Goal: Task Accomplishment & Management: Manage account settings

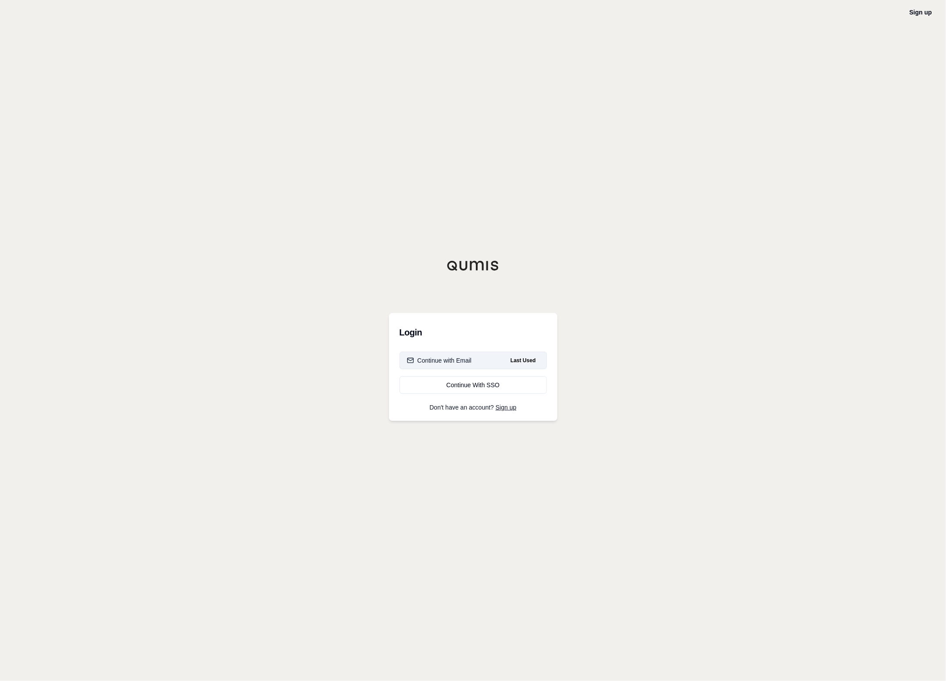
click at [450, 364] on div "Continue with Email" at bounding box center [439, 360] width 65 height 9
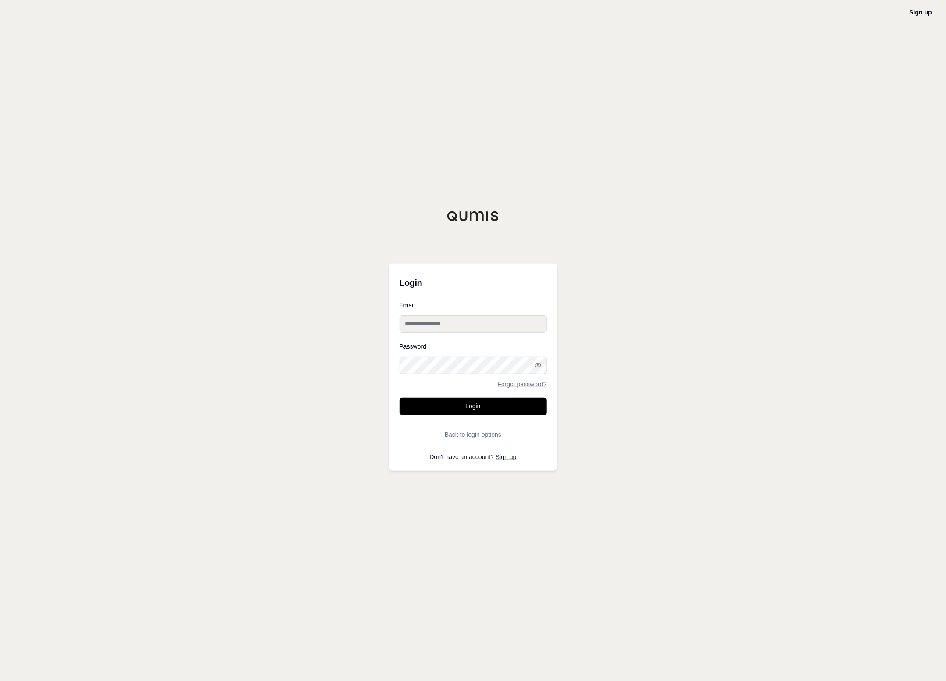
type input "**********"
click at [461, 407] on button "Login" at bounding box center [473, 407] width 147 height 18
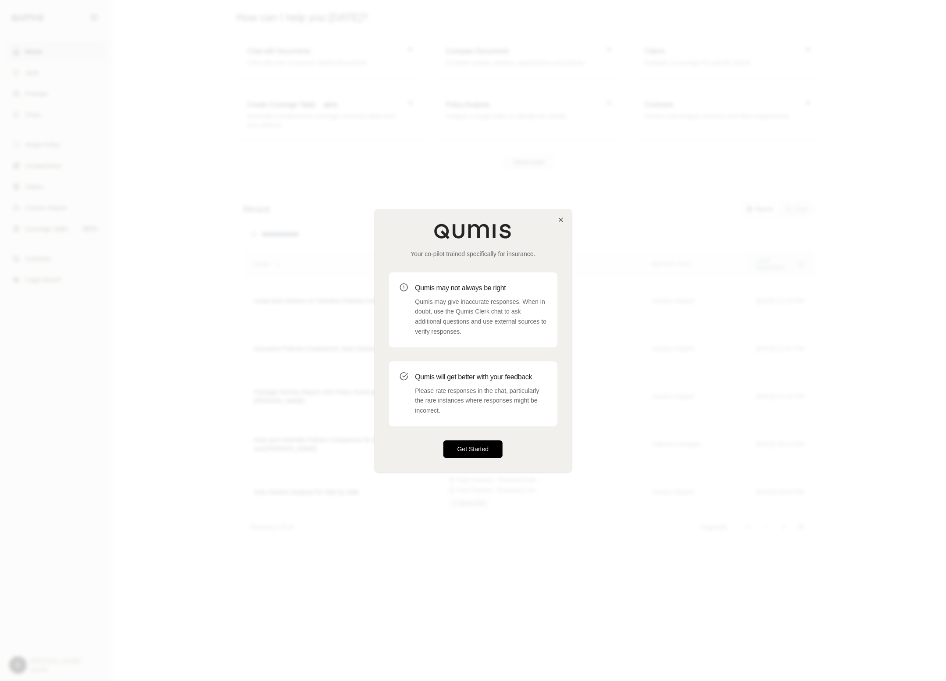
click at [462, 453] on button "Get Started" at bounding box center [473, 449] width 60 height 18
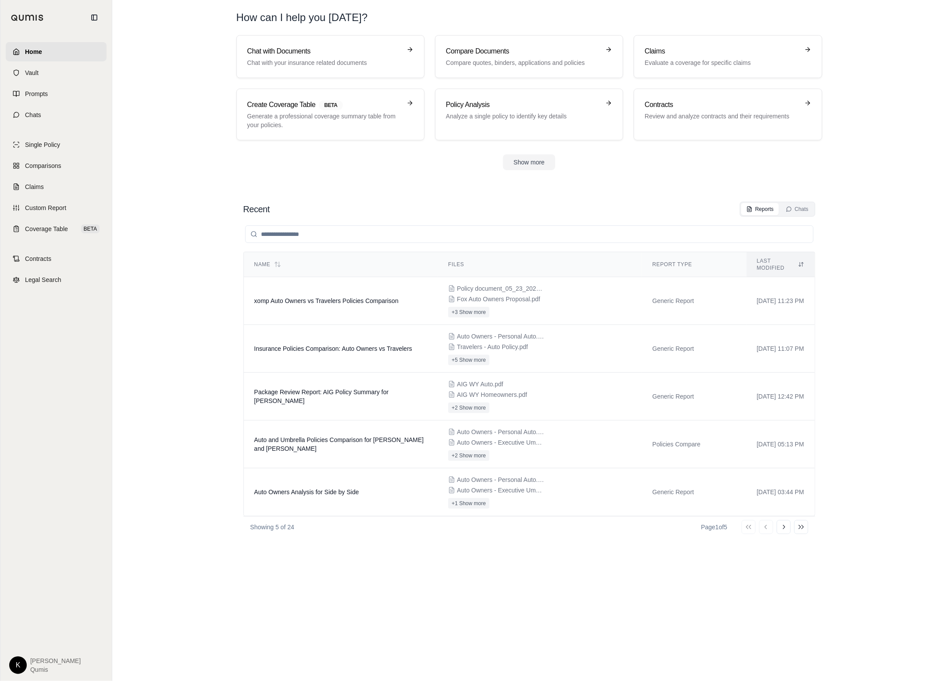
click at [19, 661] on html "Home Vault Prompts Chats Single Policy Comparisons Claims Custom Report Coverag…" at bounding box center [473, 340] width 946 height 681
click at [33, 602] on link "Site Admin Portal" at bounding box center [38, 600] width 72 height 14
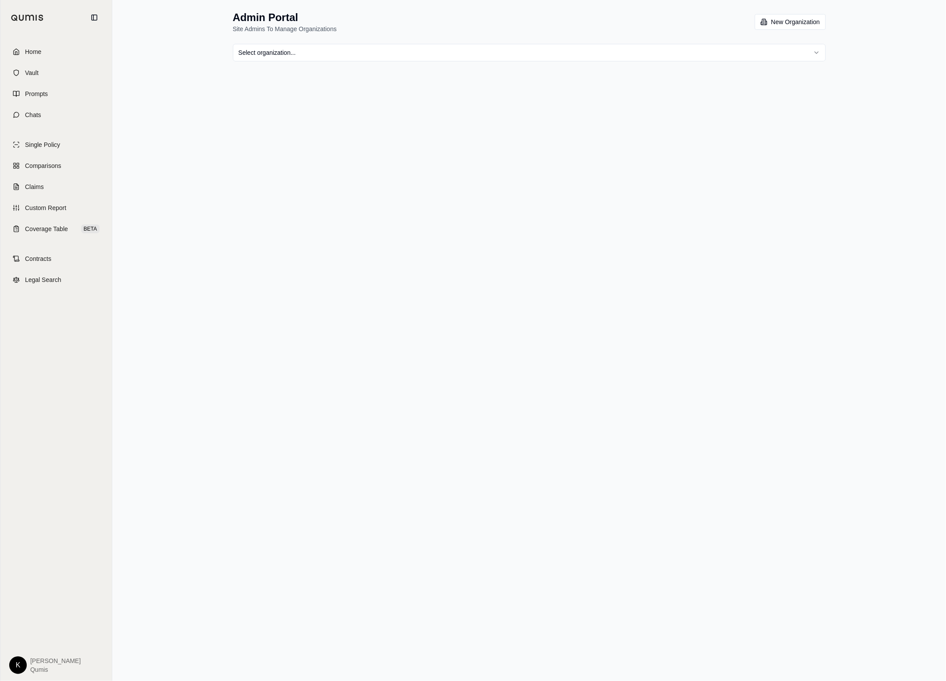
click at [819, 54] on html "Home Vault Prompts Chats Single Policy Comparisons Claims Custom Report Coverag…" at bounding box center [473, 340] width 946 height 681
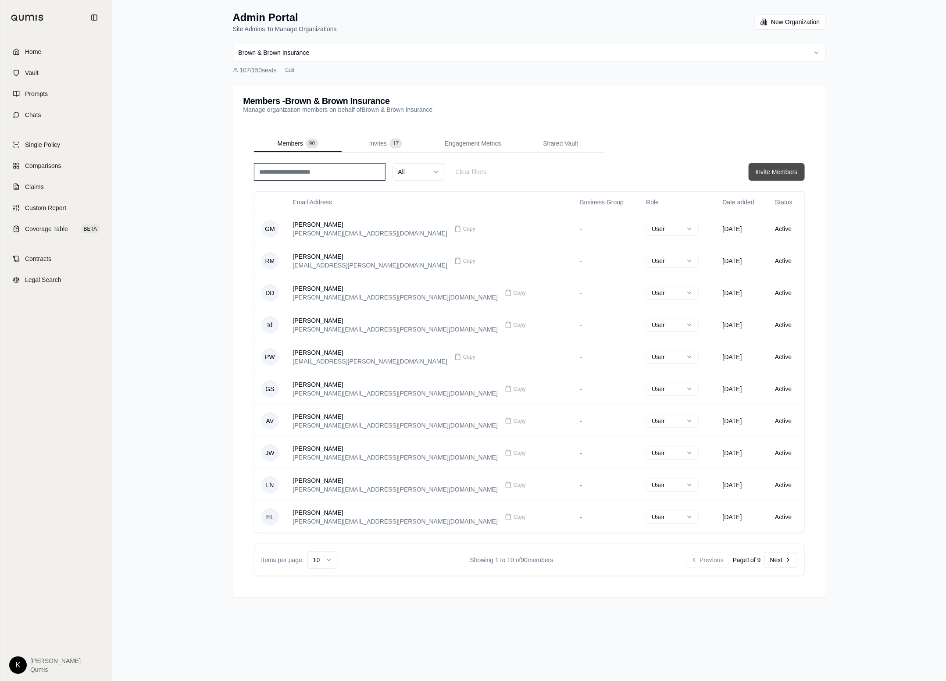
click at [776, 168] on button "Invite Members" at bounding box center [777, 172] width 56 height 18
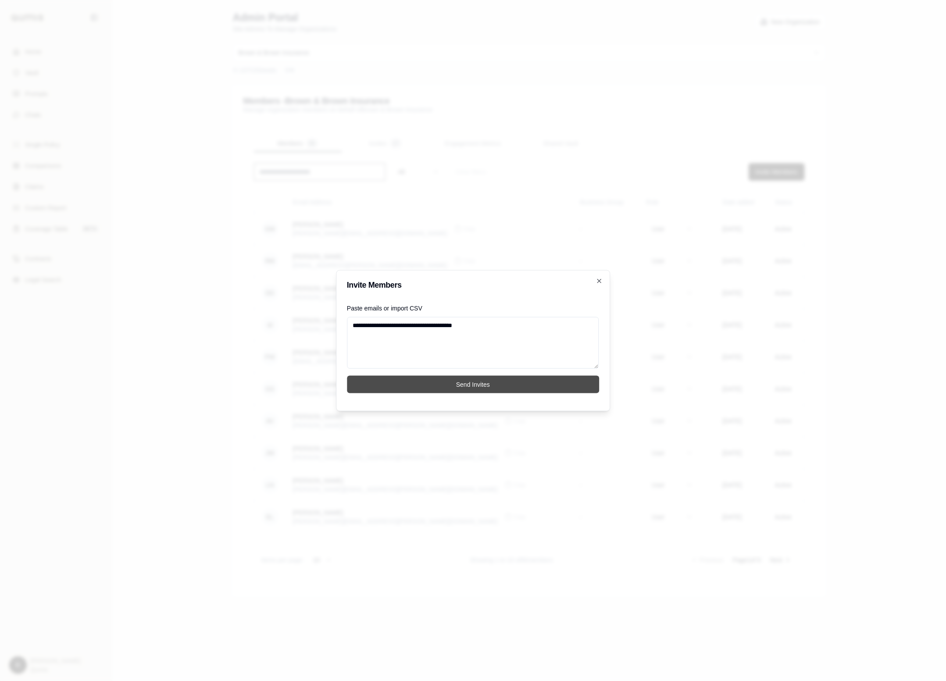
click at [449, 381] on button "Send Invites" at bounding box center [473, 385] width 252 height 18
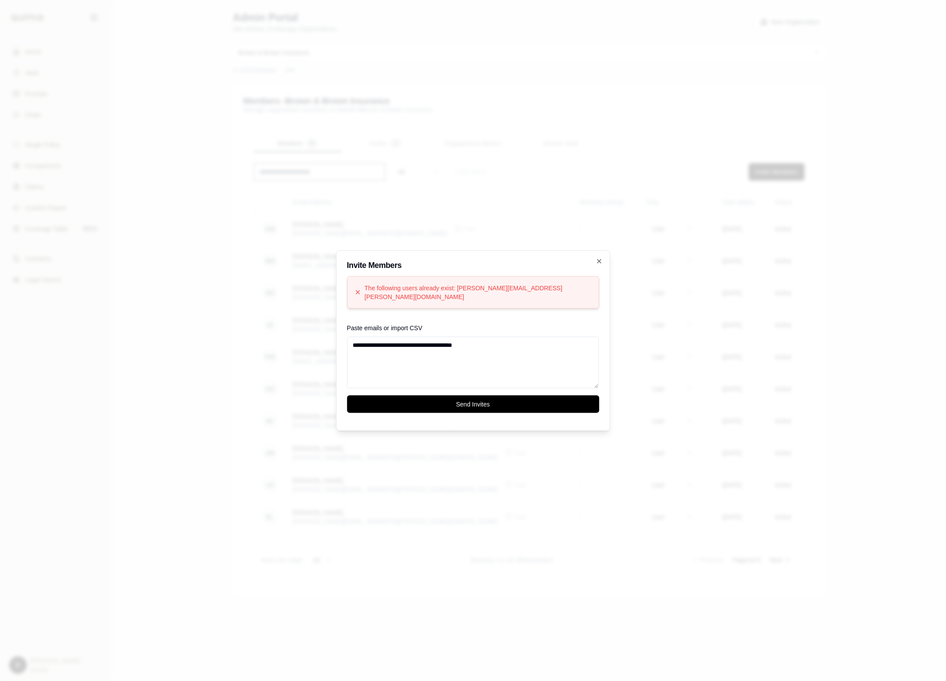
click at [510, 338] on textarea "**********" at bounding box center [473, 362] width 252 height 52
drag, startPoint x: 482, startPoint y: 341, endPoint x: 416, endPoint y: 338, distance: 65.9
click at [416, 338] on textarea "**********" at bounding box center [473, 362] width 252 height 52
type textarea "**********"
click at [469, 403] on button "Send Invites" at bounding box center [473, 405] width 252 height 18
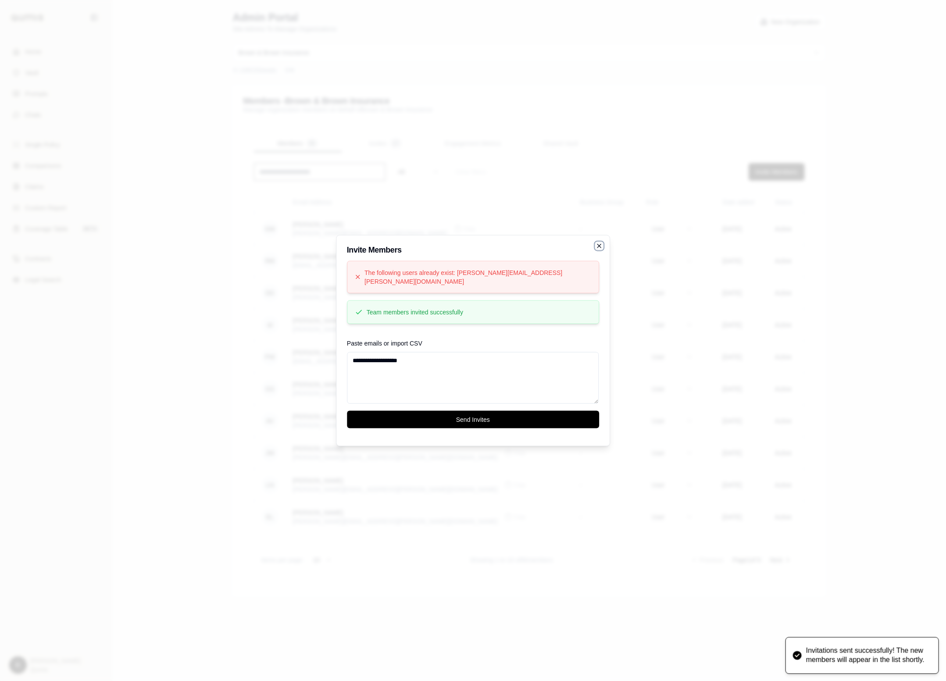
click at [596, 248] on icon "button" at bounding box center [599, 245] width 7 height 7
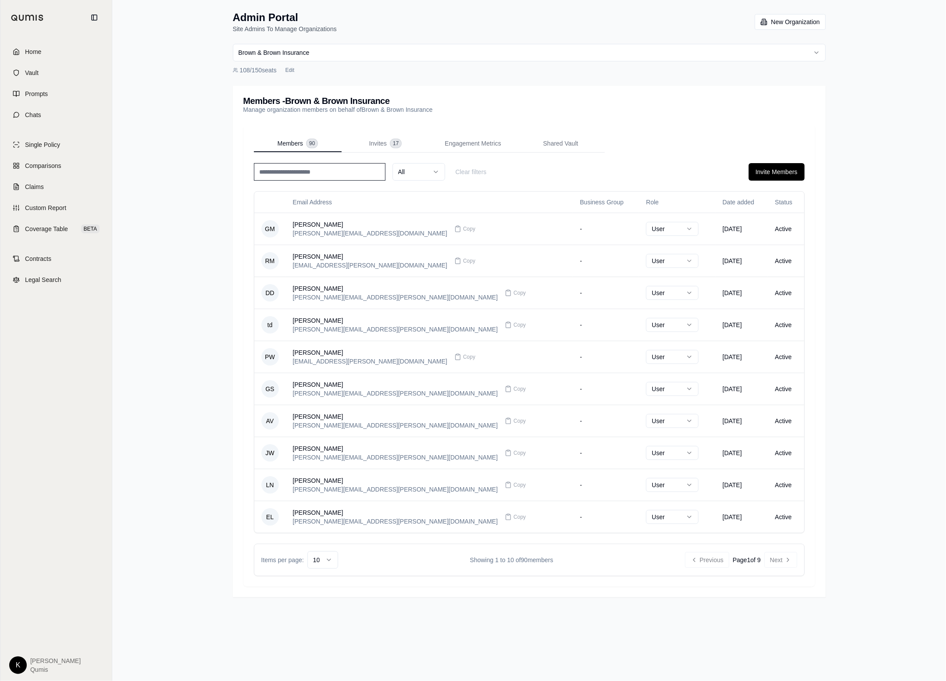
click at [331, 179] on input at bounding box center [320, 172] width 132 height 18
type input "*"
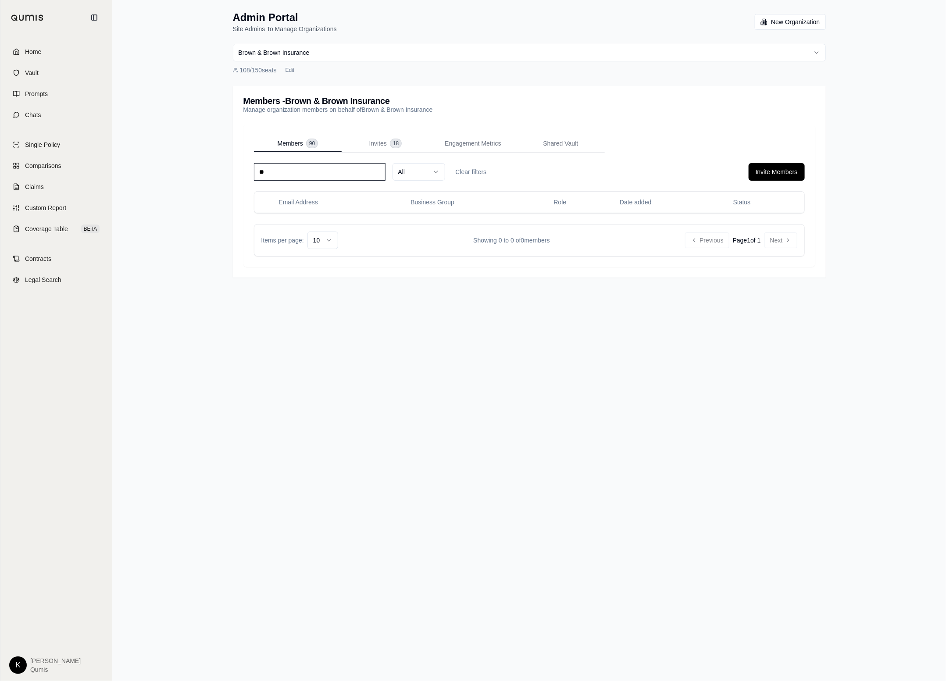
type input "*"
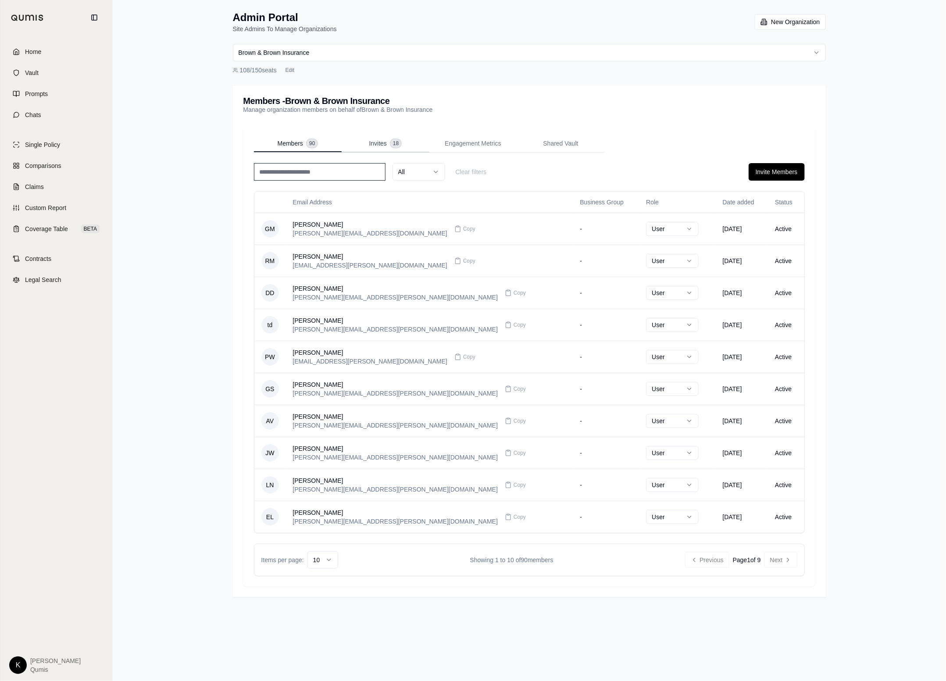
click at [373, 143] on span "Invites" at bounding box center [378, 143] width 18 height 9
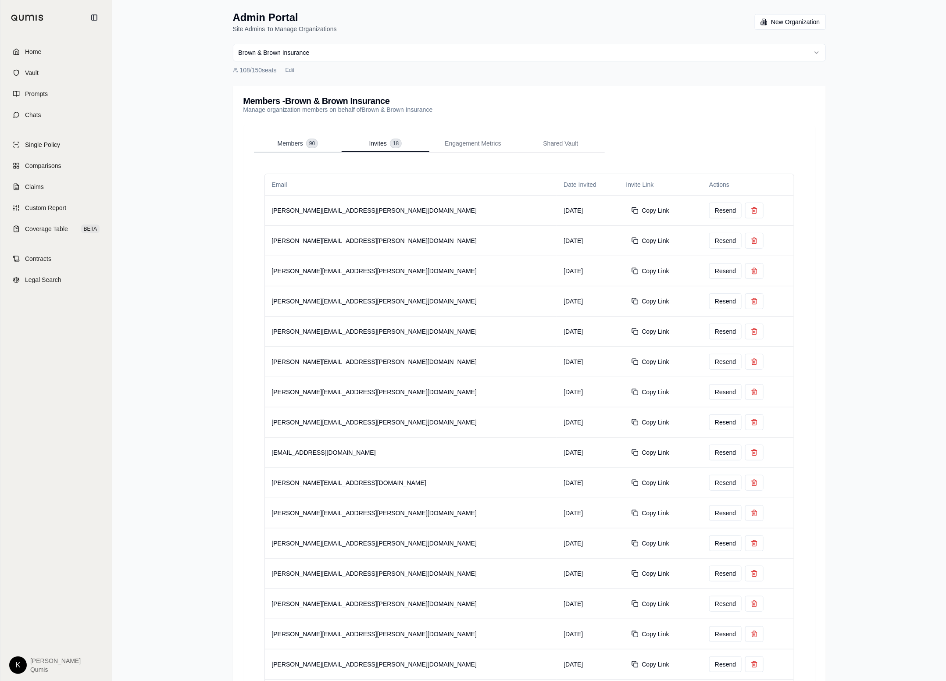
click at [286, 146] on span "Members" at bounding box center [290, 143] width 25 height 9
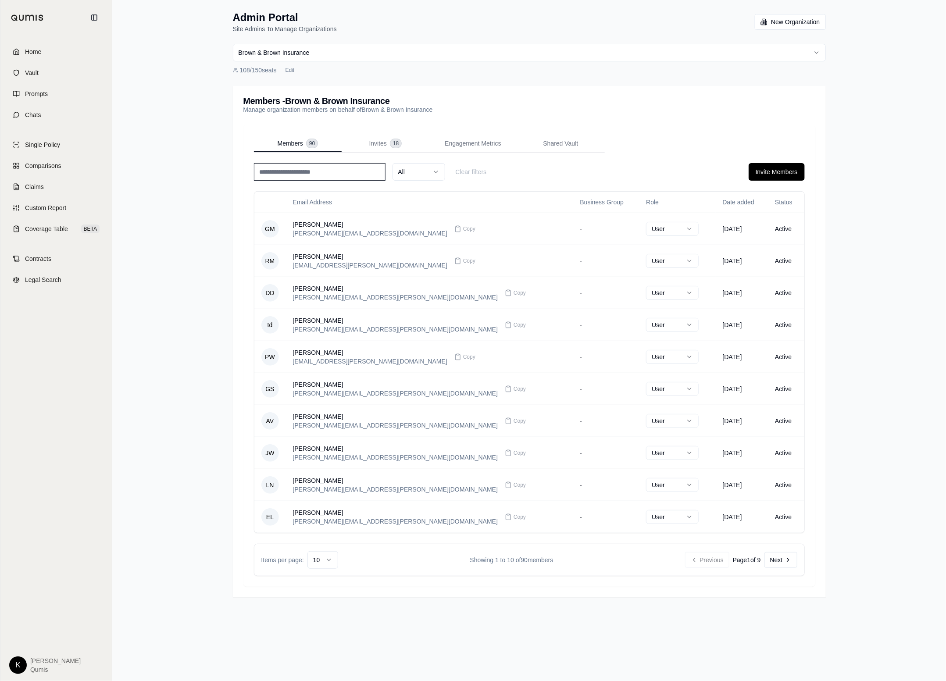
click at [310, 561] on html "Home Vault Prompts Chats Single Policy Comparisons Claims Custom Report Coverag…" at bounding box center [473, 340] width 946 height 681
click at [323, 175] on input at bounding box center [320, 172] width 132 height 18
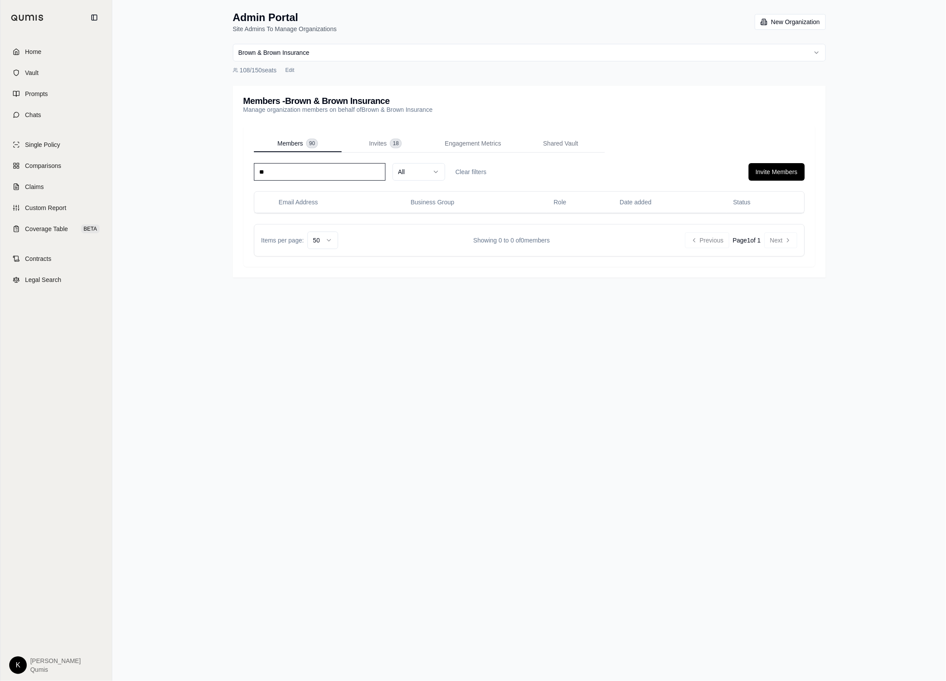
type input "*"
